Goal: Information Seeking & Learning: Learn about a topic

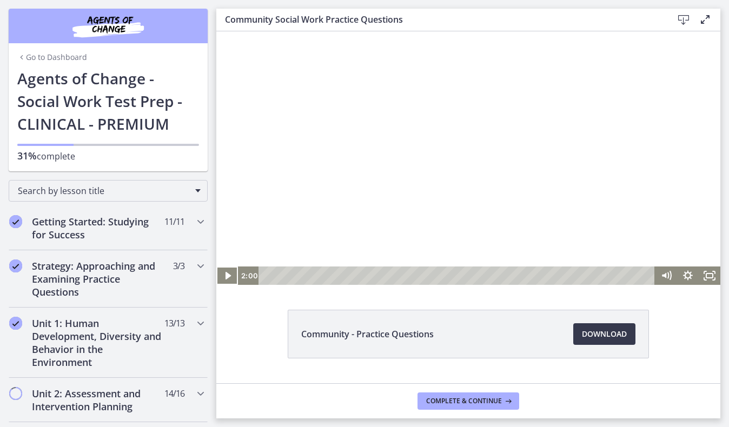
scroll to position [474, 0]
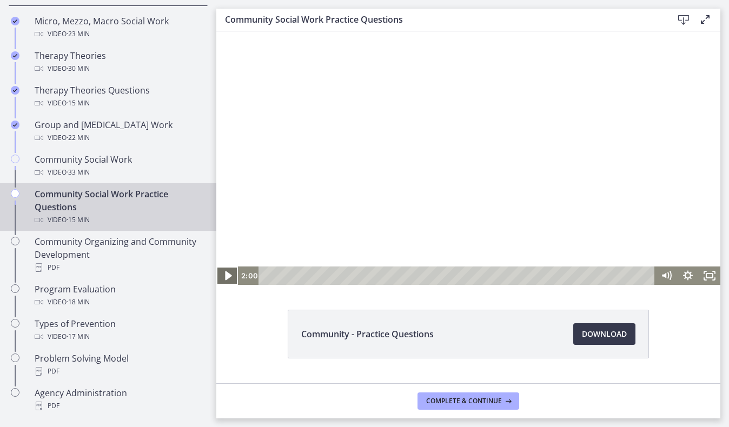
click at [226, 274] on icon "Play Video" at bounding box center [228, 275] width 6 height 9
click at [228, 276] on icon "Pause" at bounding box center [227, 275] width 22 height 18
click at [229, 278] on icon "Play Video" at bounding box center [228, 275] width 22 height 18
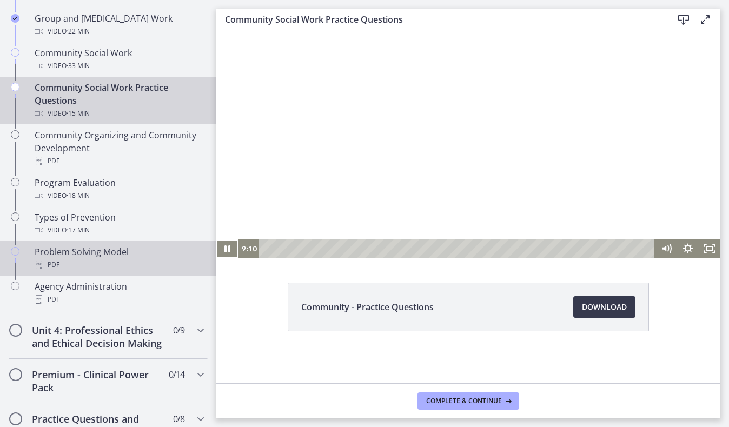
scroll to position [581, 0]
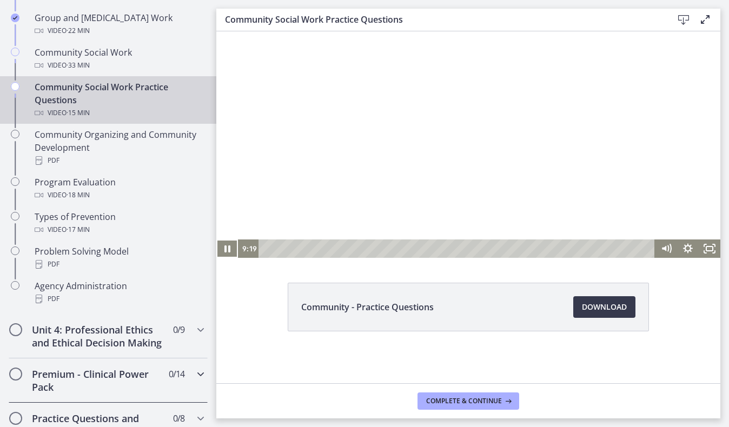
click at [181, 384] on div "Premium - Clinical Power Pack 0 / 14 Completed" at bounding box center [108, 380] width 199 height 44
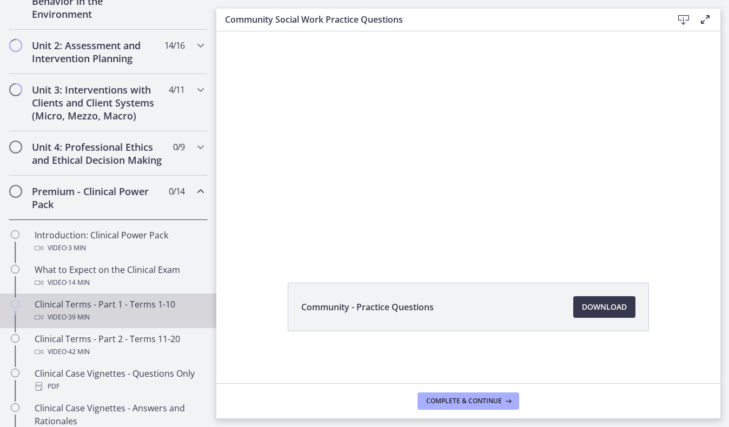
scroll to position [349, 0]
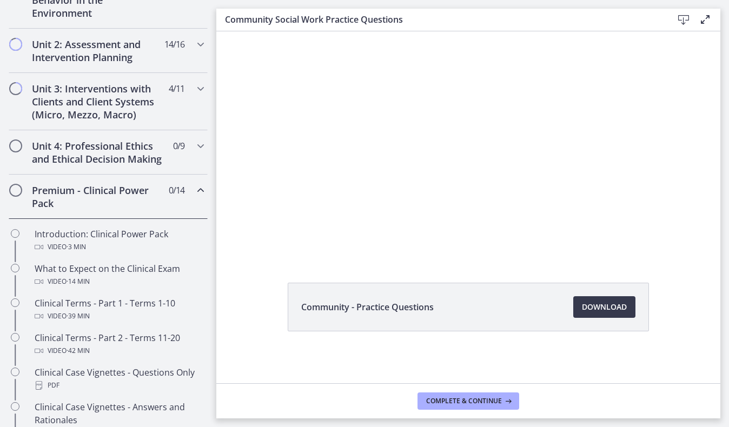
click at [160, 196] on h2 "Premium - Clinical Power Pack" at bounding box center [98, 197] width 132 height 26
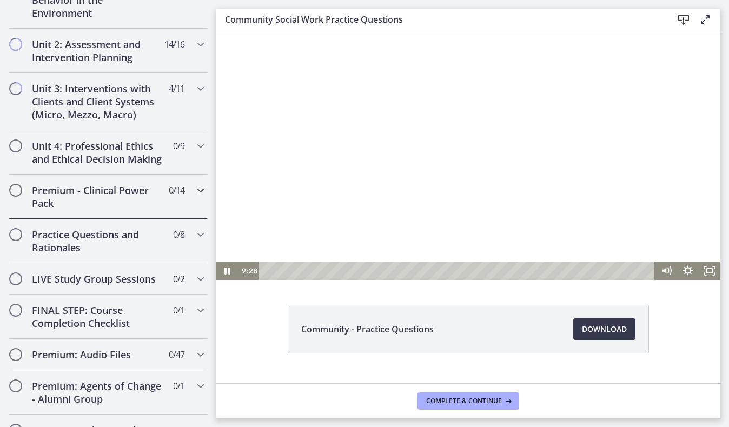
scroll to position [0, 0]
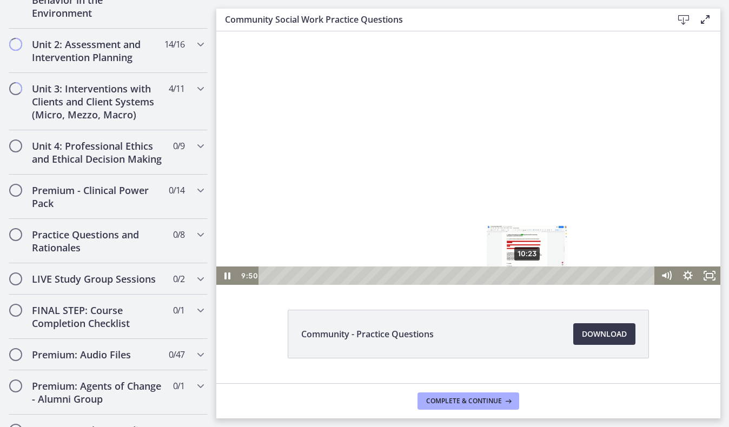
click at [527, 276] on div "10:23" at bounding box center [457, 275] width 383 height 18
click at [539, 277] on div "10:50" at bounding box center [457, 275] width 383 height 18
click at [554, 274] on div "11:24" at bounding box center [457, 275] width 383 height 18
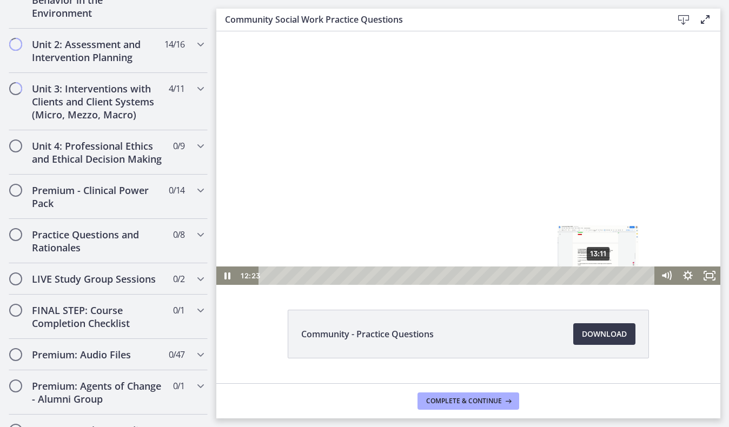
click at [600, 274] on div "13:11" at bounding box center [457, 275] width 383 height 18
click at [621, 272] on div "14:06" at bounding box center [457, 275] width 383 height 18
click at [633, 272] on div "14:34" at bounding box center [457, 275] width 383 height 18
click at [642, 275] on div "14:55" at bounding box center [457, 275] width 383 height 18
click at [650, 275] on div "15:14" at bounding box center [457, 275] width 383 height 18
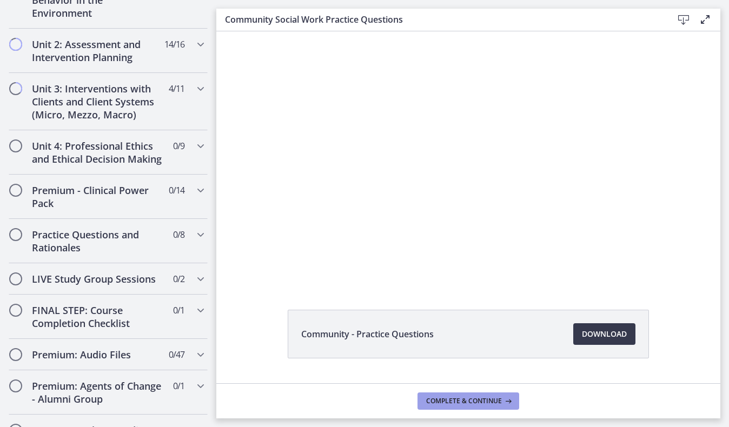
click at [457, 403] on span "Complete & continue" at bounding box center [464, 401] width 76 height 9
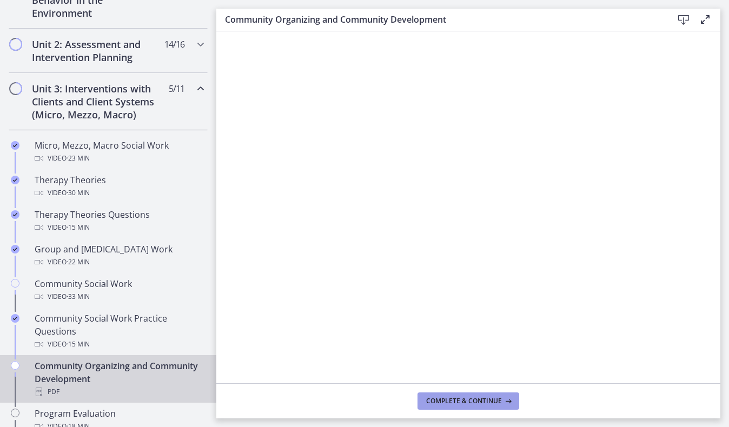
click at [463, 408] on button "Complete & continue" at bounding box center [468, 400] width 102 height 17
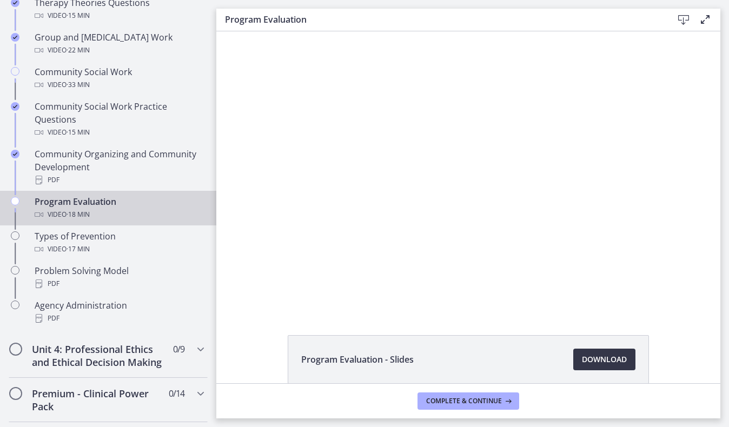
click at [604, 354] on span "Download Opens in a new window" at bounding box center [604, 359] width 45 height 13
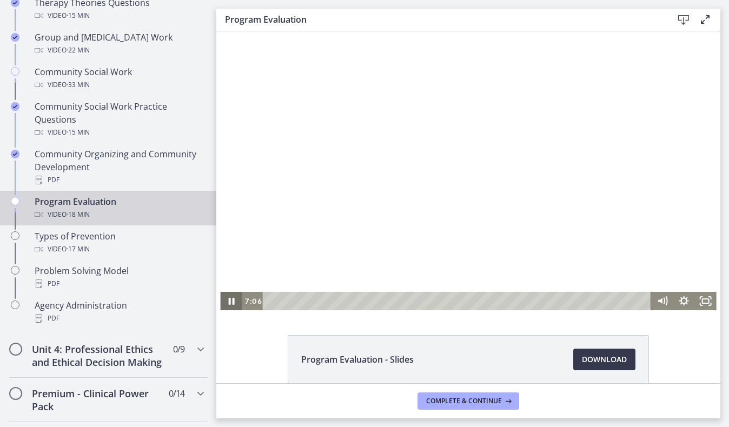
click at [227, 297] on icon "Pause" at bounding box center [231, 301] width 22 height 18
click at [220, 292] on button "Play Video" at bounding box center [231, 301] width 22 height 18
click at [422, 168] on div at bounding box center [468, 170] width 496 height 279
click at [434, 166] on div at bounding box center [468, 170] width 496 height 279
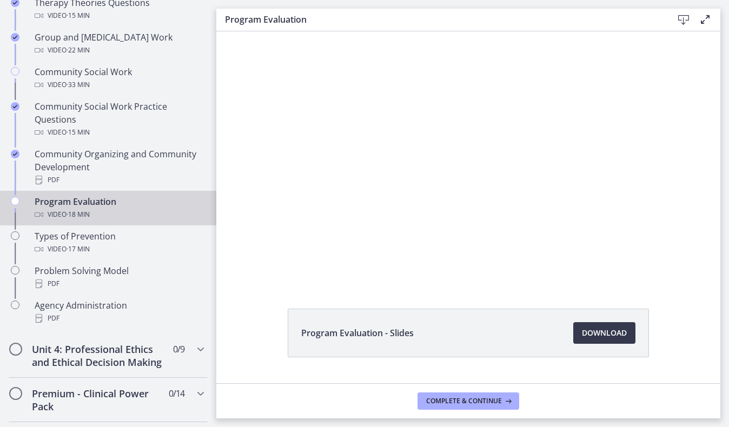
scroll to position [52, 0]
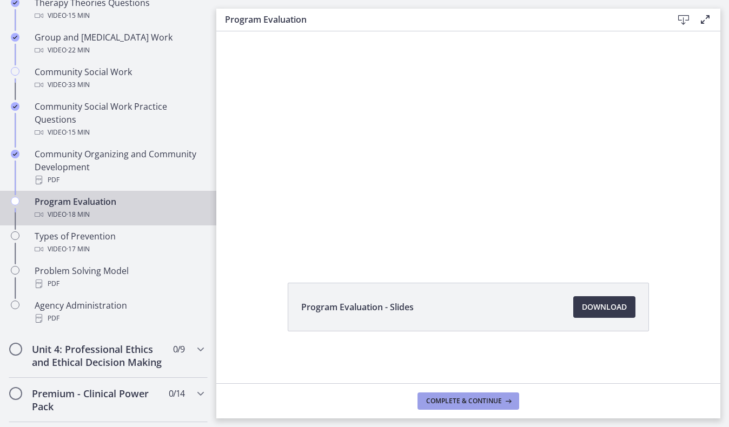
click at [471, 401] on span "Complete & continue" at bounding box center [464, 401] width 76 height 9
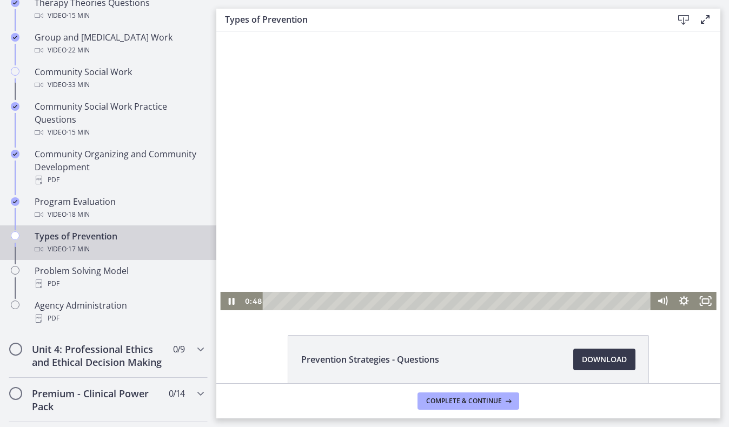
click at [257, 142] on div at bounding box center [468, 170] width 496 height 279
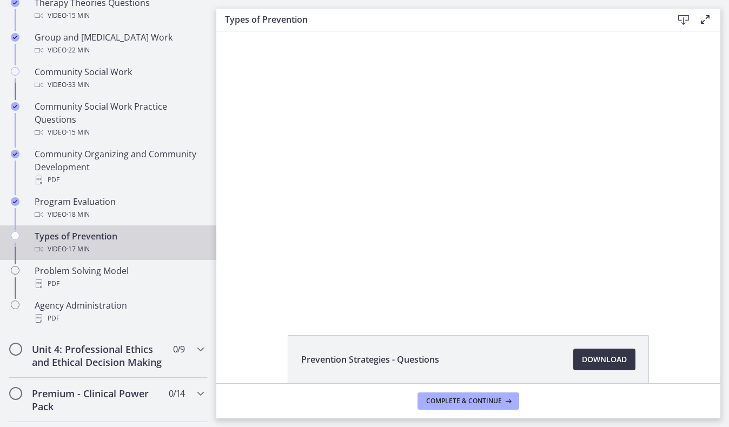
click at [585, 354] on span "Download Opens in a new window" at bounding box center [604, 359] width 45 height 13
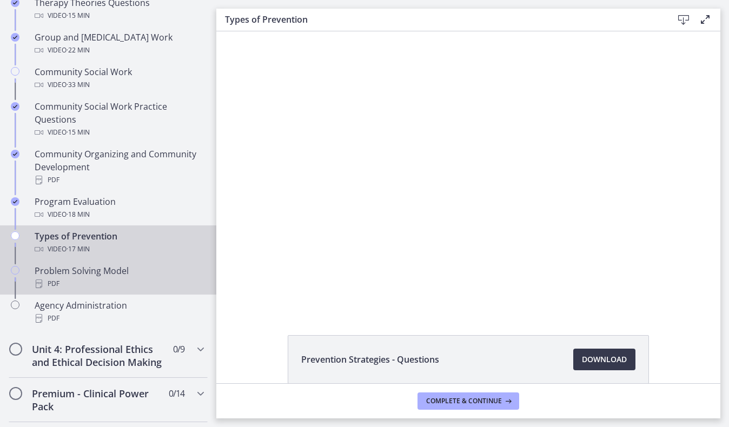
click at [115, 276] on div "Problem Solving Model PDF" at bounding box center [119, 277] width 169 height 26
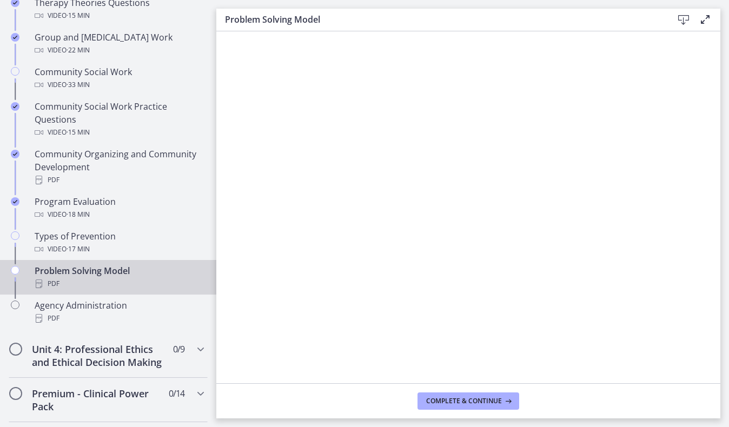
click at [680, 20] on icon at bounding box center [683, 20] width 13 height 13
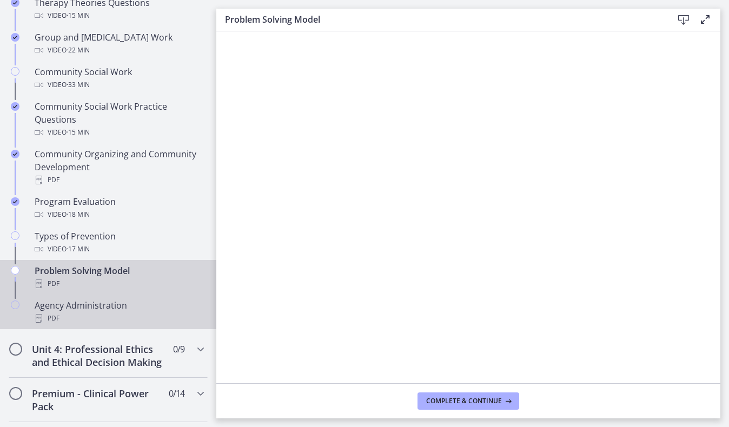
click at [114, 312] on div "PDF" at bounding box center [119, 318] width 169 height 13
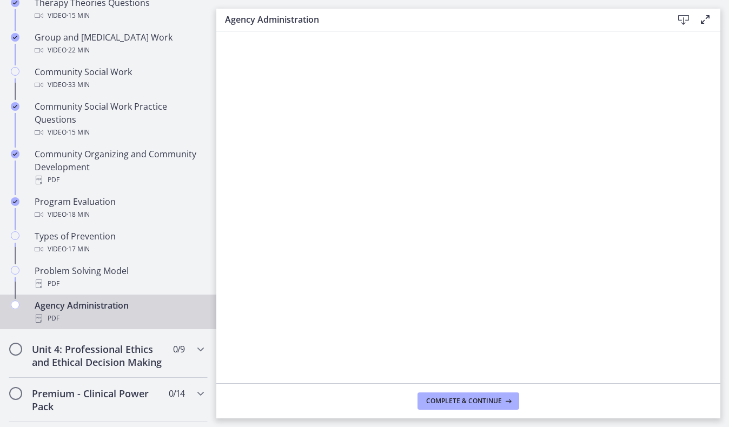
click at [679, 18] on icon at bounding box center [683, 20] width 13 height 13
click at [452, 399] on span "Complete & continue" at bounding box center [464, 401] width 76 height 9
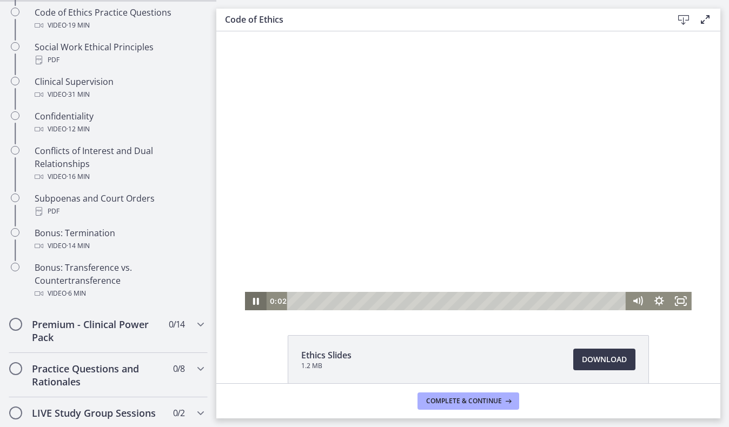
click at [256, 299] on icon "Pause" at bounding box center [256, 301] width 22 height 18
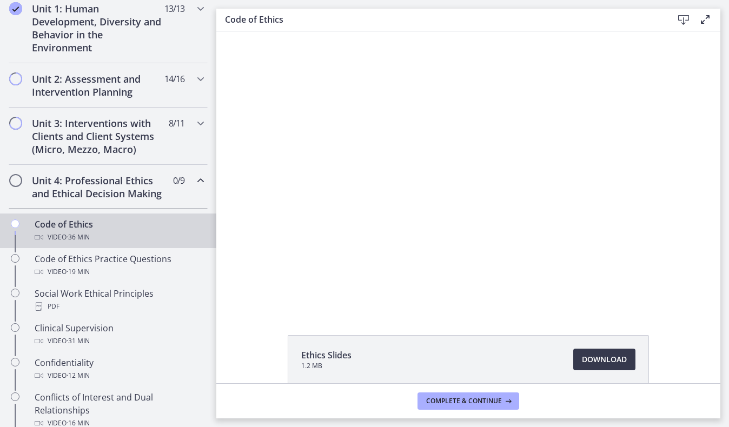
scroll to position [312, 0]
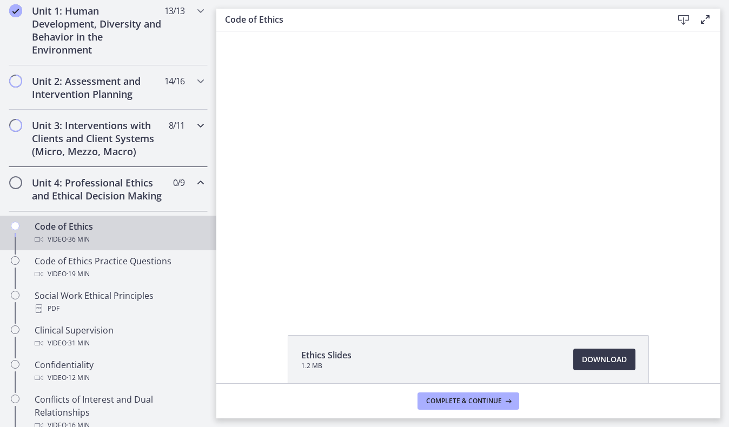
click at [144, 149] on h2 "Unit 3: Interventions with Clients and Client Systems (Micro, Mezzo, Macro)" at bounding box center [98, 138] width 132 height 39
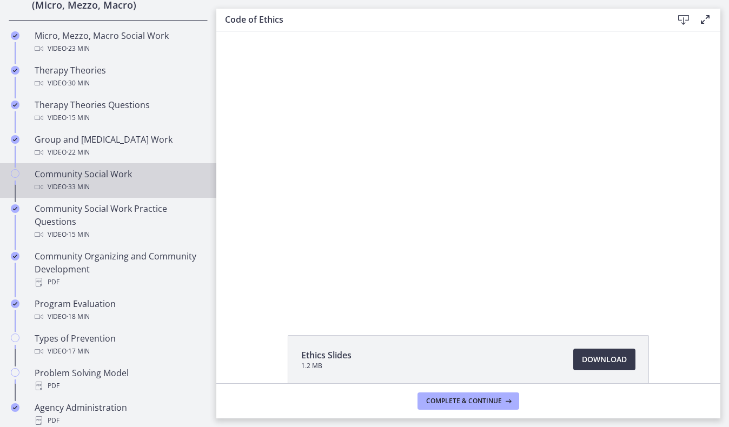
scroll to position [451, 0]
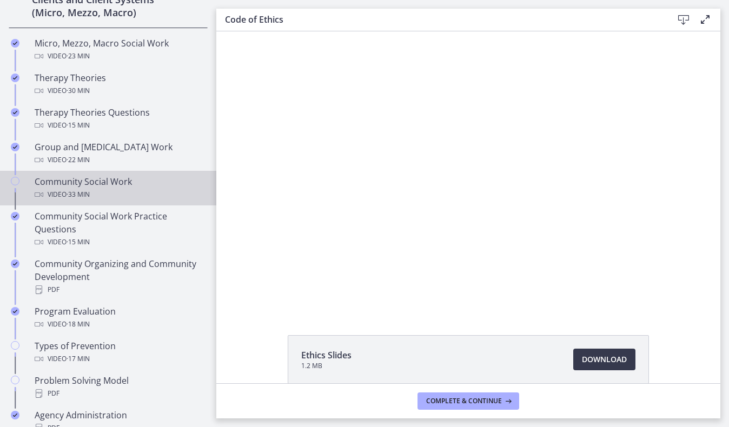
click at [100, 199] on div "Video · 33 min" at bounding box center [119, 194] width 169 height 13
click at [481, 399] on span "Complete & continue" at bounding box center [464, 401] width 76 height 9
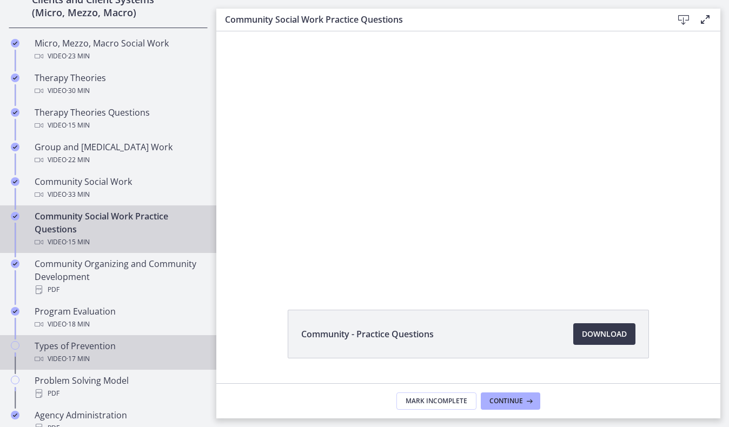
click at [126, 346] on div "Types of Prevention Video · 17 min" at bounding box center [119, 352] width 169 height 26
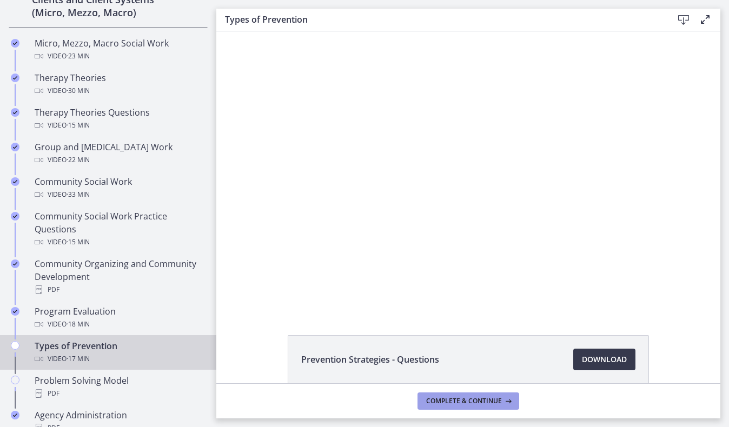
click at [432, 400] on span "Complete & continue" at bounding box center [464, 401] width 76 height 9
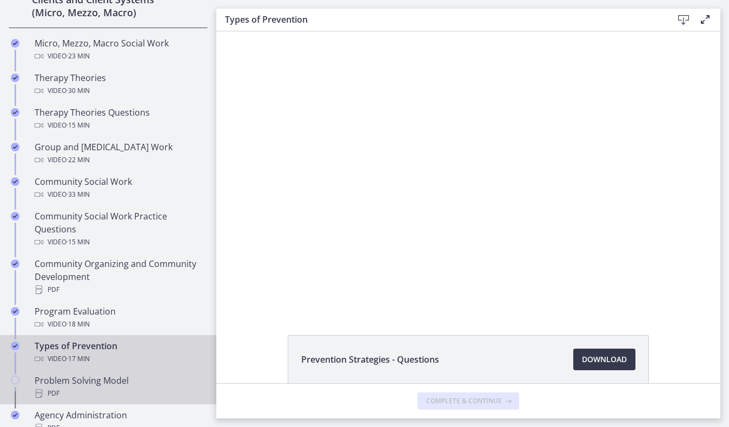
click at [143, 388] on div "PDF" at bounding box center [119, 393] width 169 height 13
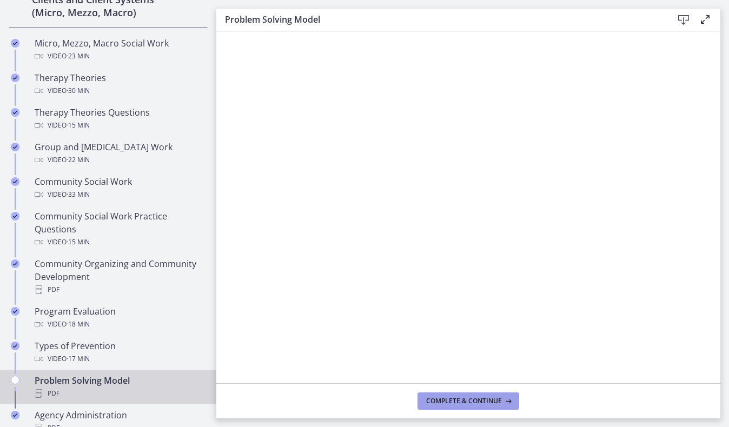
click at [433, 399] on span "Complete & continue" at bounding box center [464, 401] width 76 height 9
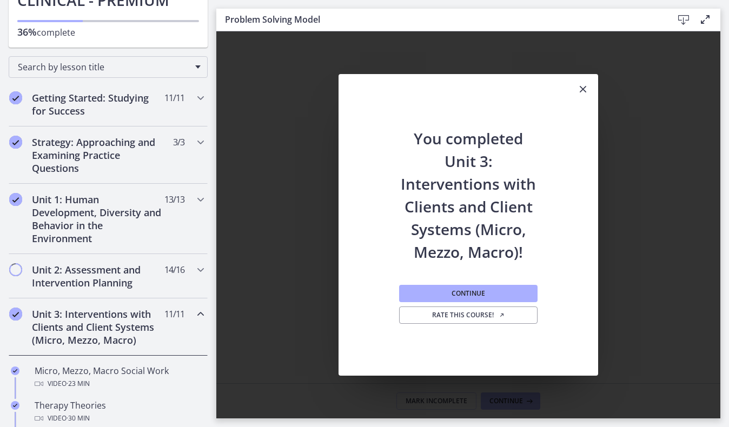
scroll to position [116, 0]
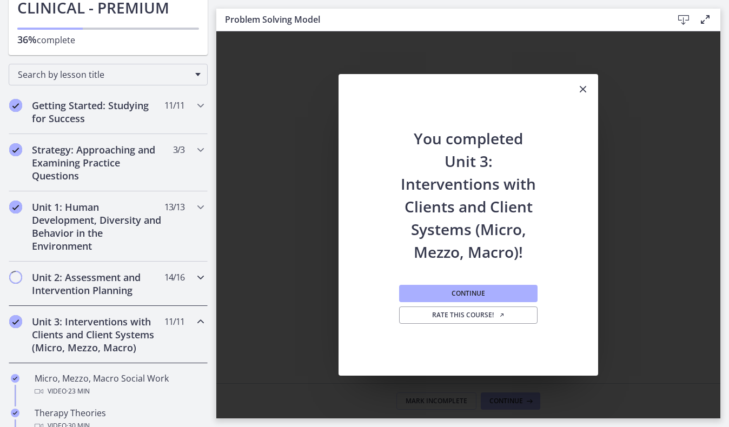
click at [103, 276] on h2 "Unit 2: Assessment and Intervention Planning" at bounding box center [98, 284] width 132 height 26
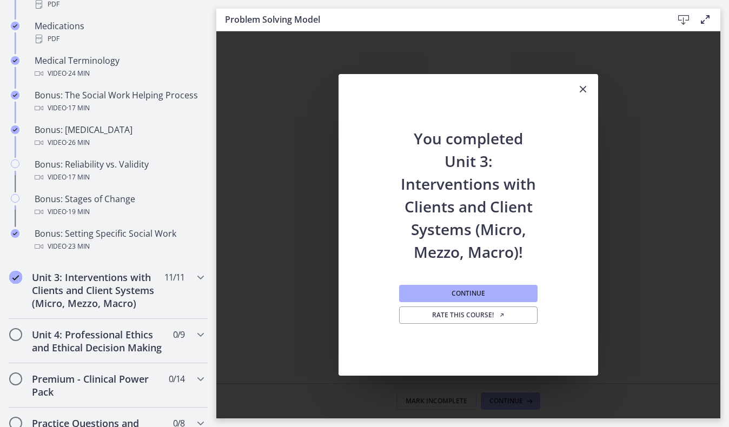
scroll to position [852, 0]
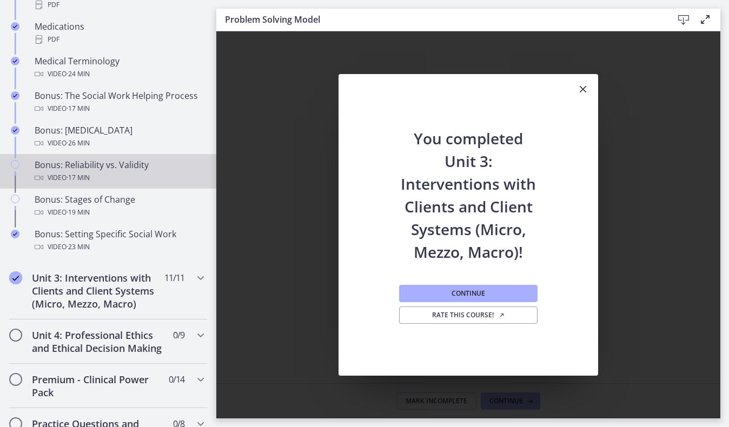
click at [89, 175] on span "· 17 min" at bounding box center [77, 177] width 23 height 13
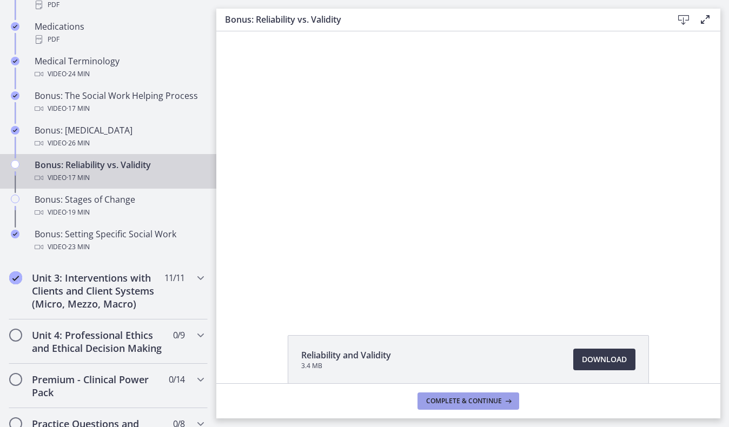
click at [430, 397] on span "Complete & continue" at bounding box center [464, 401] width 76 height 9
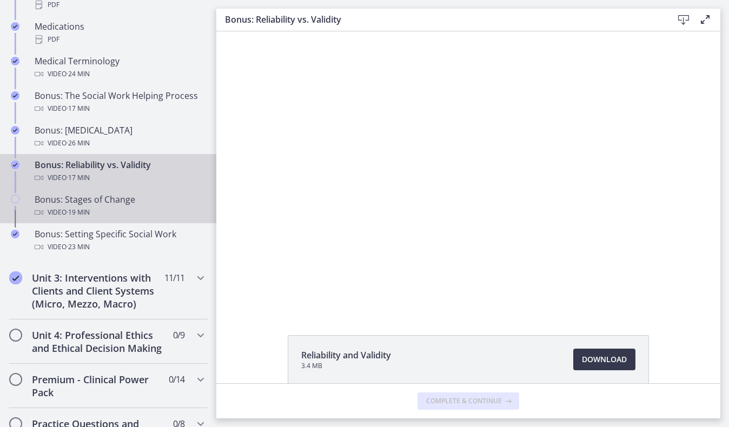
click at [90, 212] on span "· 19 min" at bounding box center [77, 212] width 23 height 13
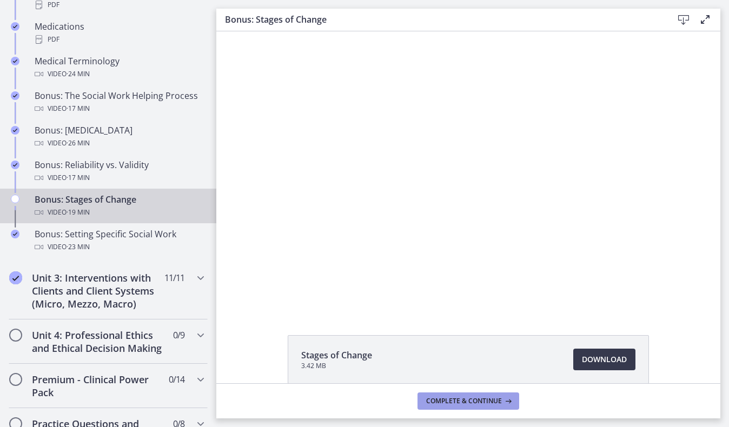
click at [441, 404] on span "Complete & continue" at bounding box center [464, 401] width 76 height 9
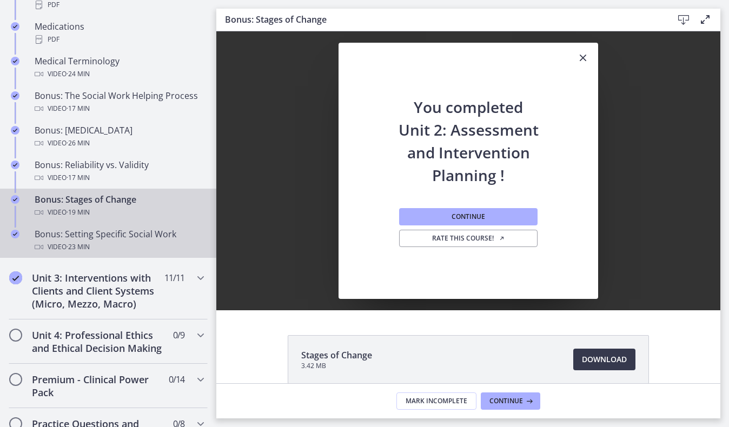
scroll to position [1174, 0]
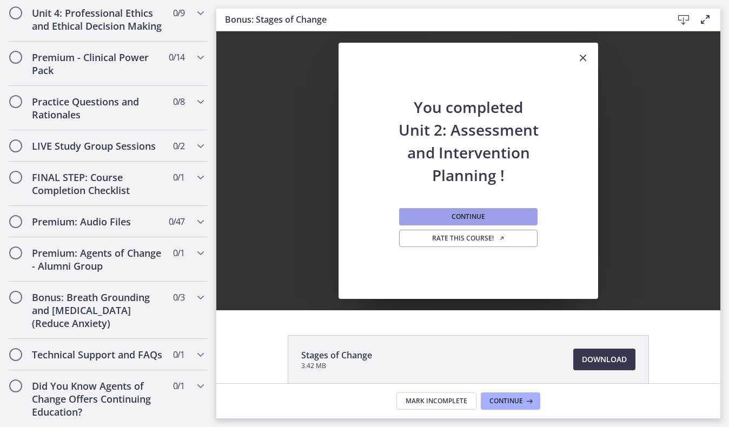
click at [427, 219] on button "Continue" at bounding box center [468, 216] width 138 height 17
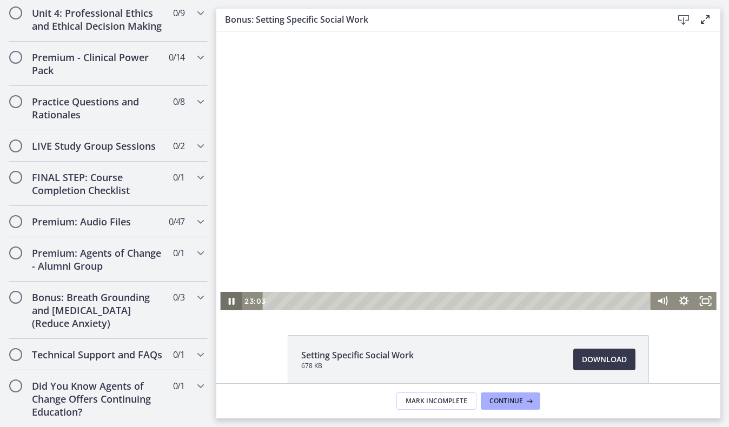
click at [232, 304] on icon "Pause" at bounding box center [231, 301] width 6 height 7
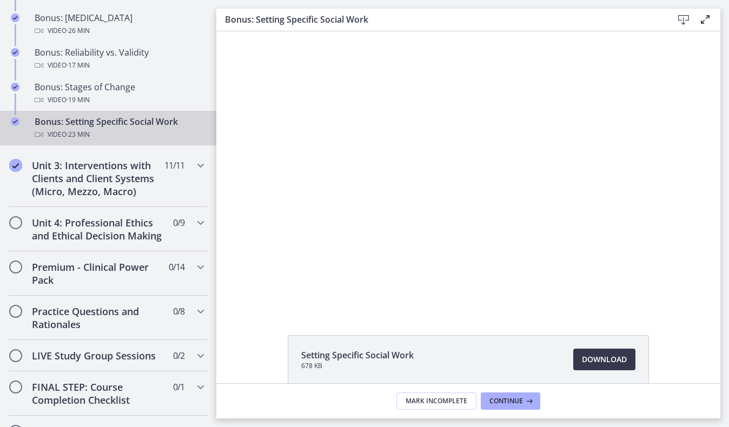
scroll to position [964, 0]
click at [99, 222] on h2 "Unit 4: Professional Ethics and Ethical Decision Making" at bounding box center [98, 230] width 132 height 26
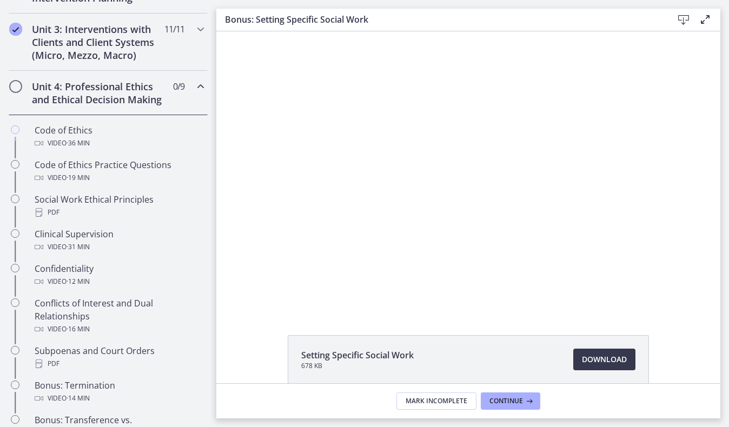
scroll to position [408, 0]
